Goal: Information Seeking & Learning: Understand process/instructions

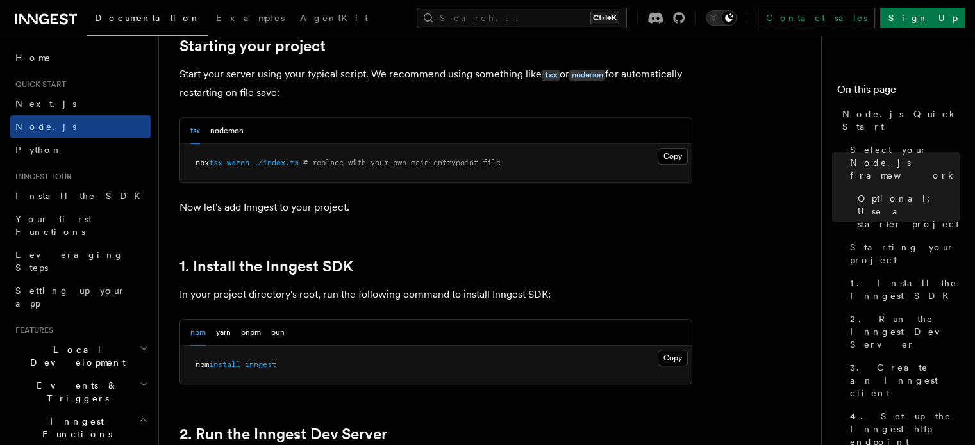
scroll to position [683, 0]
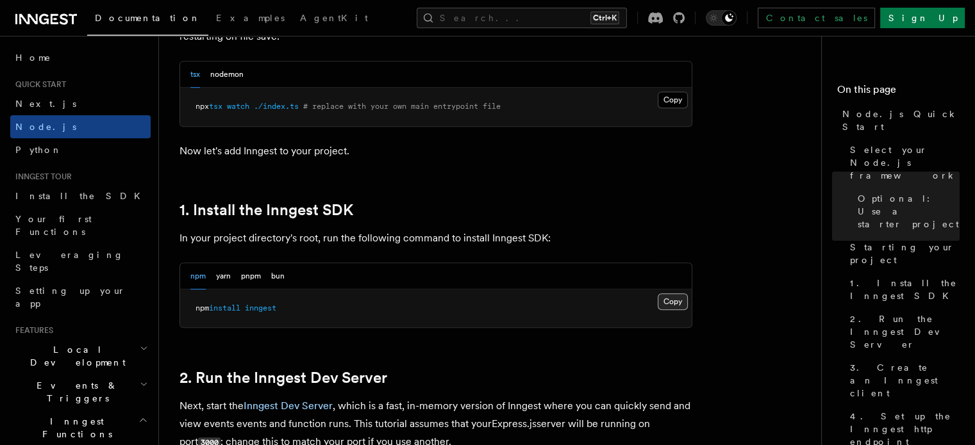
click at [665, 297] on button "Copy Copied" at bounding box center [673, 302] width 30 height 17
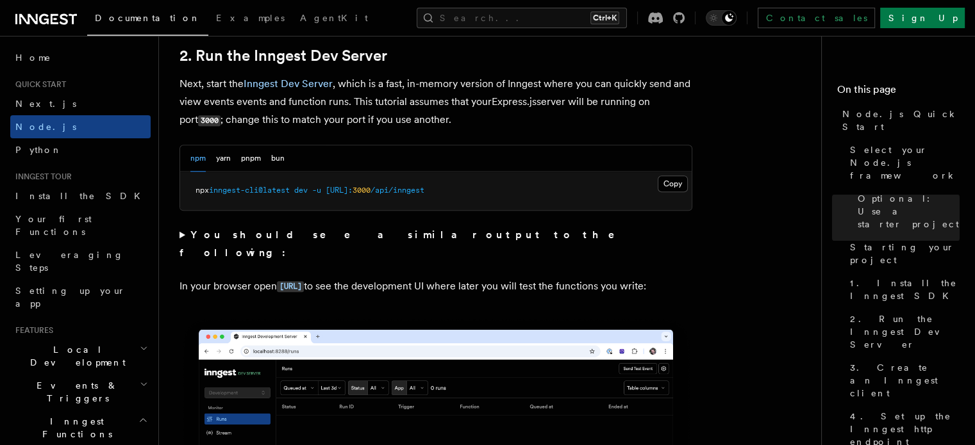
scroll to position [1025, 0]
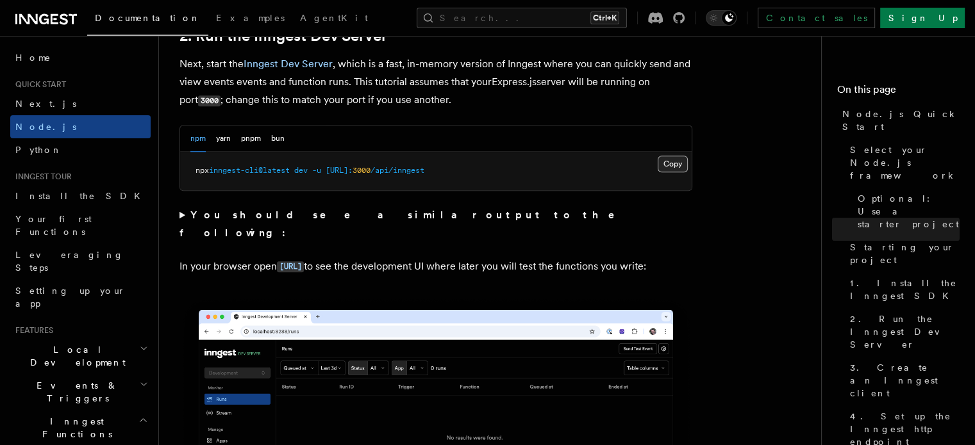
click at [679, 166] on button "Copy Copied" at bounding box center [673, 164] width 30 height 17
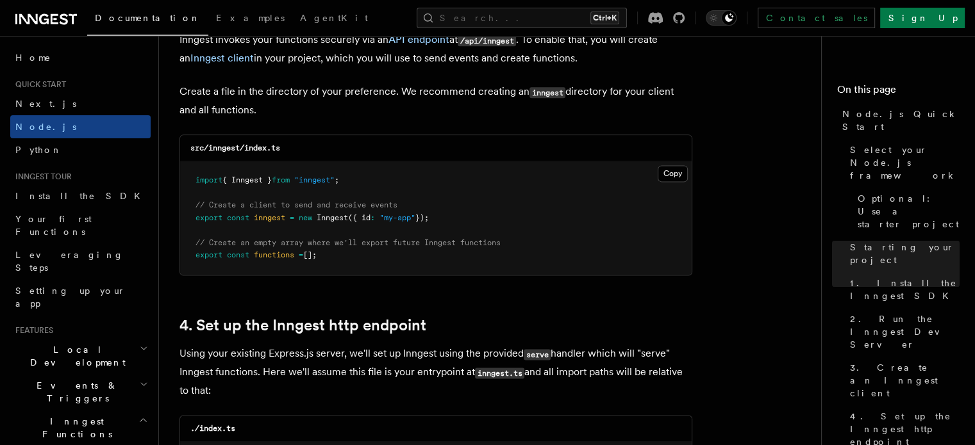
scroll to position [1666, 0]
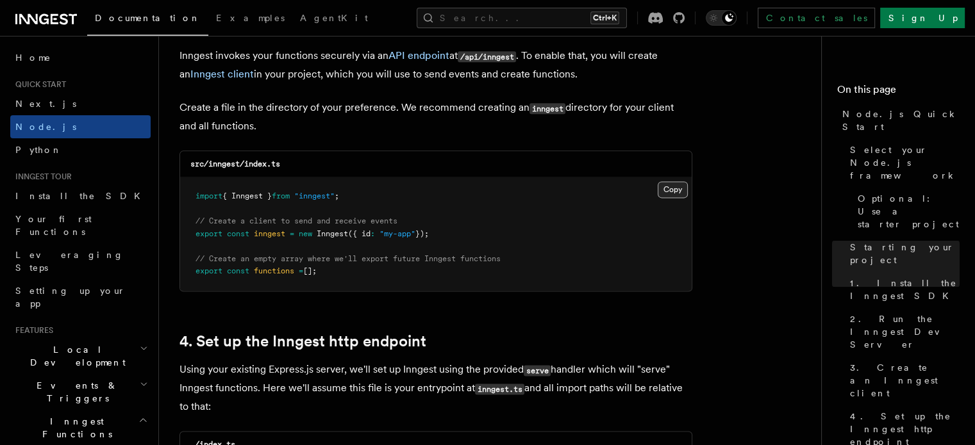
click at [679, 190] on button "Copy Copied" at bounding box center [673, 189] width 30 height 17
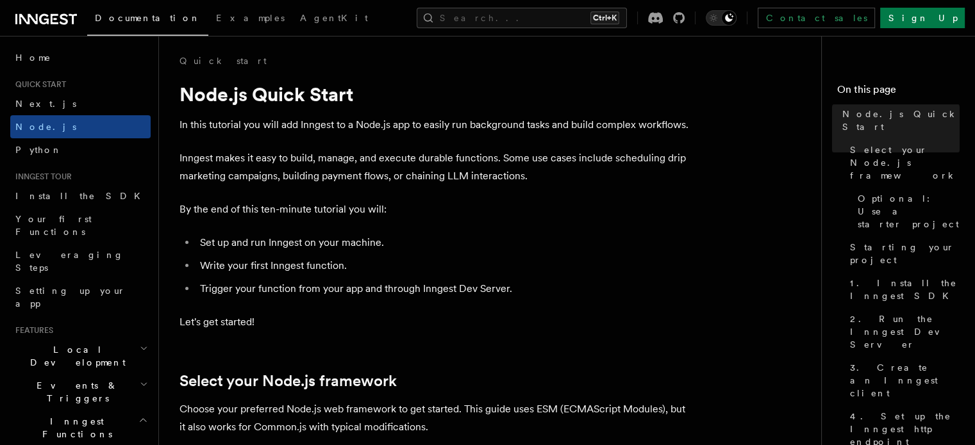
scroll to position [0, 0]
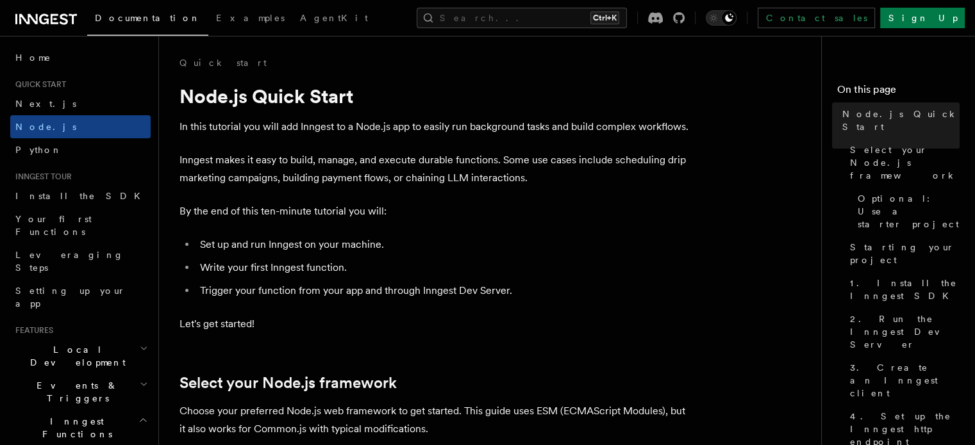
click at [47, 22] on icon at bounding box center [44, 19] width 10 height 10
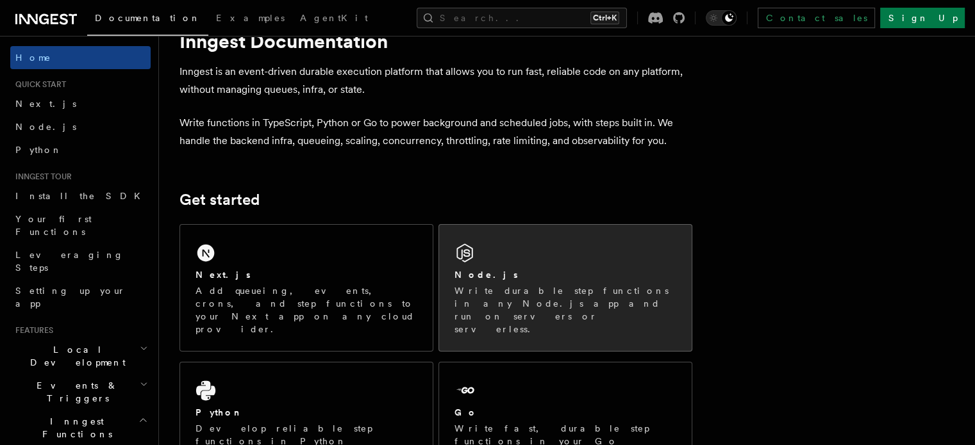
click at [475, 259] on icon at bounding box center [464, 253] width 21 height 21
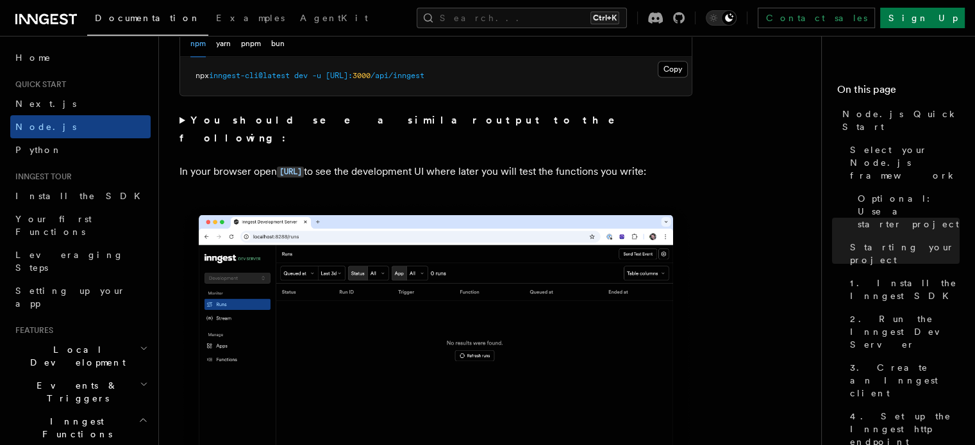
scroll to position [1068, 0]
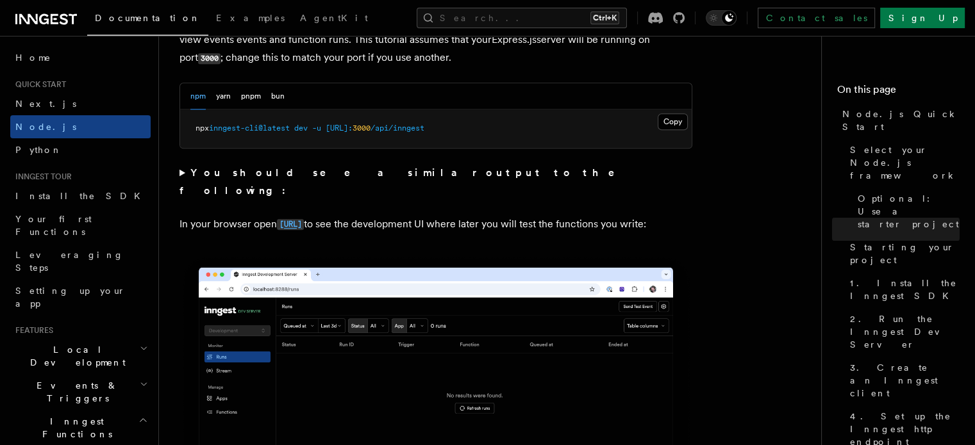
click at [304, 219] on code "http://localhost:8288" at bounding box center [290, 224] width 27 height 11
